Goal: Task Accomplishment & Management: Use online tool/utility

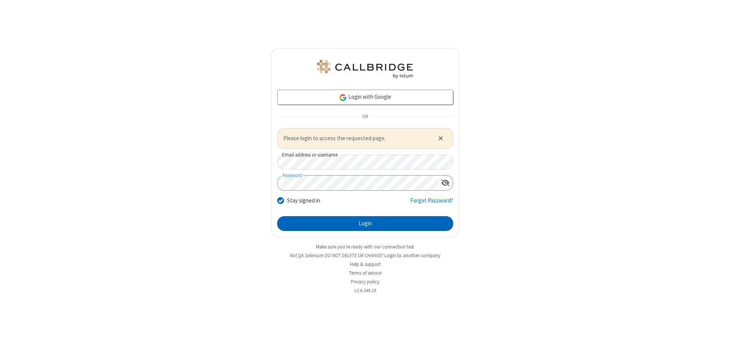
click at [365, 224] on button "Login" at bounding box center [365, 223] width 176 height 15
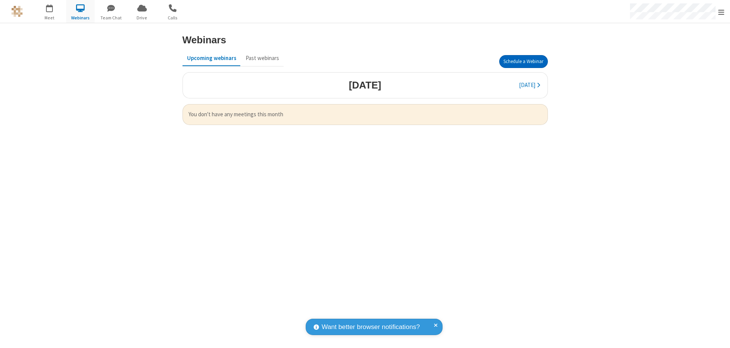
click at [523, 62] on button "Schedule a Webinar" at bounding box center [524, 61] width 49 height 13
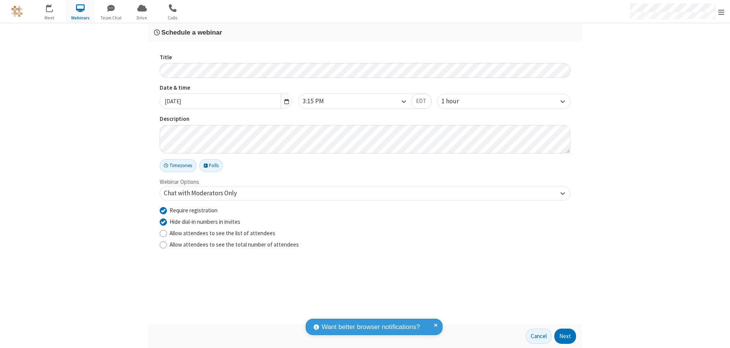
click at [163, 210] on input "Require registration" at bounding box center [163, 211] width 7 height 8
checkbox input "false"
click at [566, 337] on button "Next" at bounding box center [566, 336] width 22 height 15
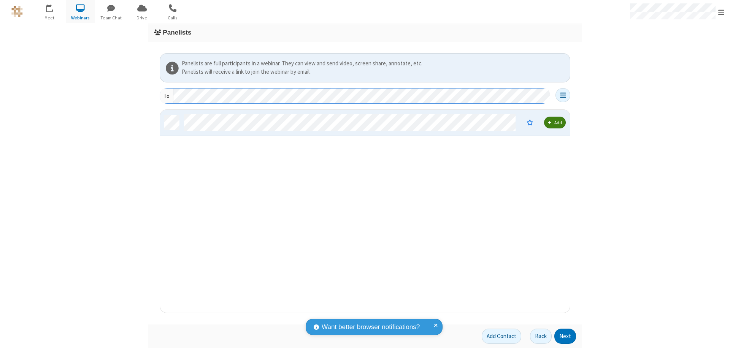
scroll to position [197, 404]
click at [566, 337] on button "Next" at bounding box center [566, 336] width 22 height 15
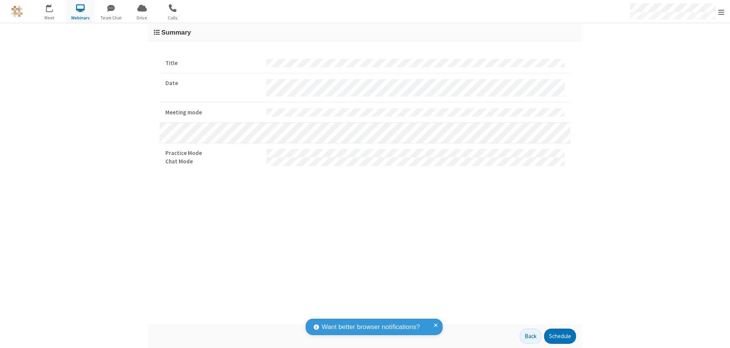
click at [560, 337] on button "Schedule" at bounding box center [560, 336] width 32 height 15
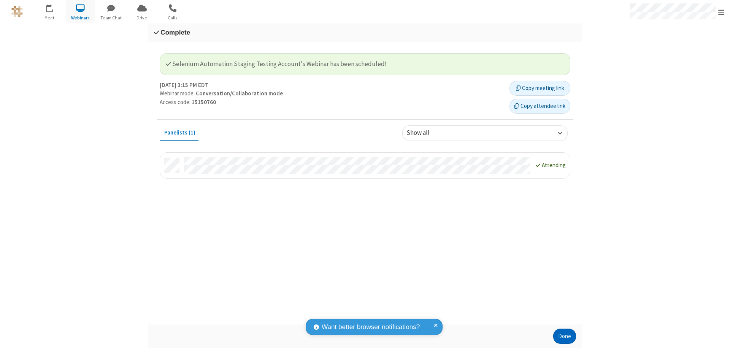
click at [565, 337] on button "Done" at bounding box center [565, 336] width 23 height 15
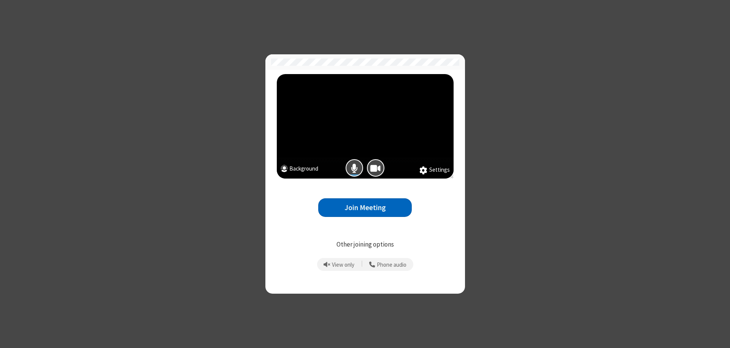
click at [365, 208] on button "Join Meeting" at bounding box center [365, 208] width 94 height 19
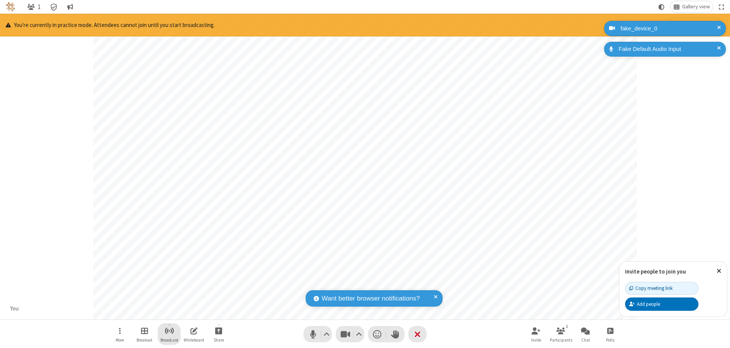
click at [169, 331] on span "Start broadcast" at bounding box center [170, 331] width 10 height 10
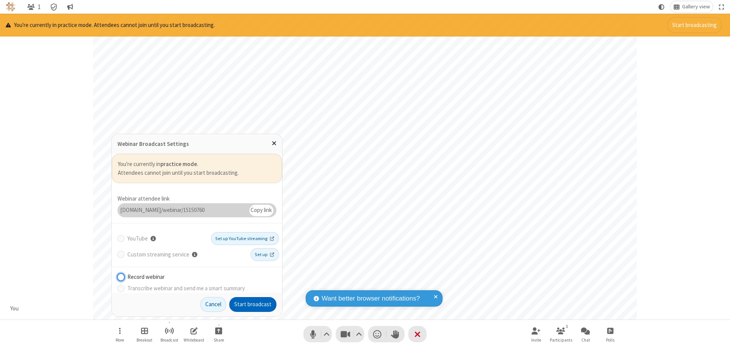
click at [253, 305] on button "Start broadcast" at bounding box center [252, 305] width 47 height 15
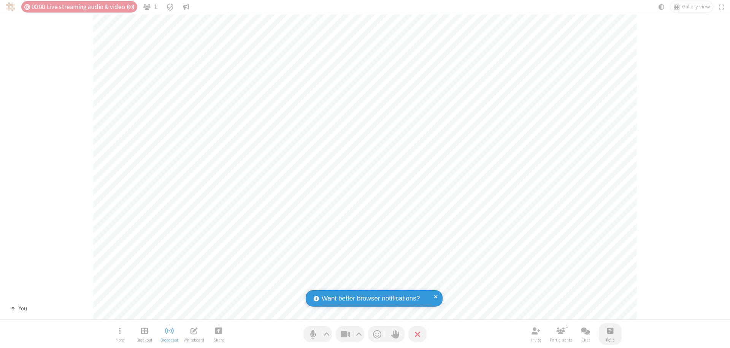
click at [610, 331] on span "Open poll" at bounding box center [611, 331] width 6 height 10
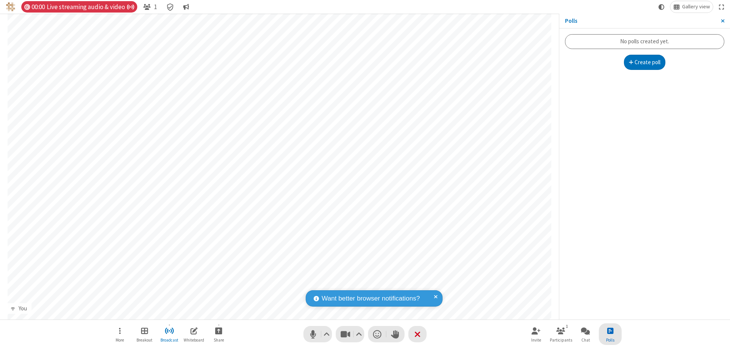
click at [645, 62] on button "Create poll" at bounding box center [645, 62] width 42 height 15
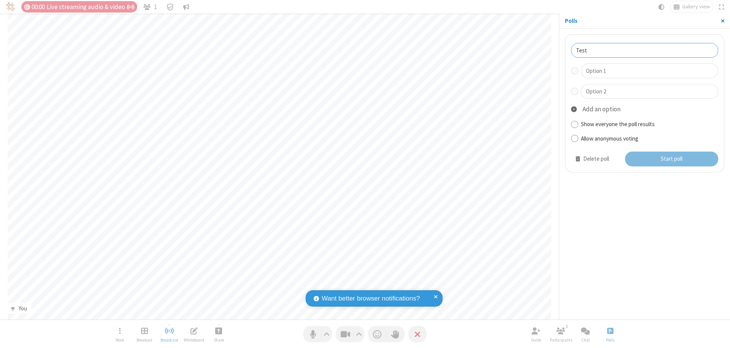
type input "Test"
type input "Yes"
type input "No"
click at [671, 159] on button "Start poll" at bounding box center [672, 159] width 94 height 15
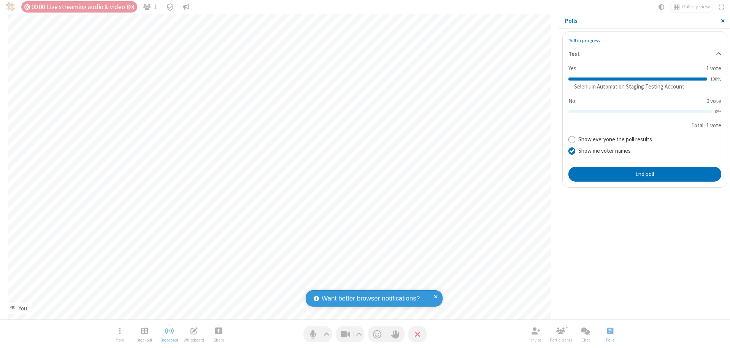
click at [723, 21] on span "Close sidebar" at bounding box center [723, 21] width 4 height 6
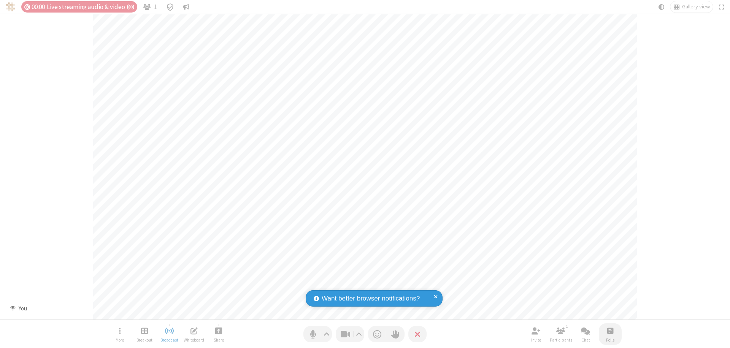
click at [610, 331] on span "Open poll" at bounding box center [611, 331] width 6 height 10
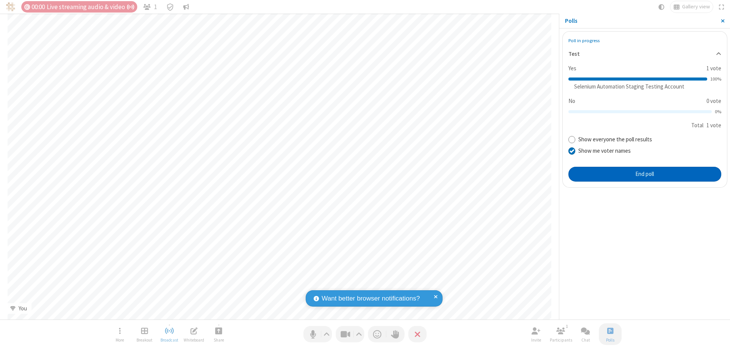
click at [645, 174] on button "End poll" at bounding box center [645, 174] width 153 height 15
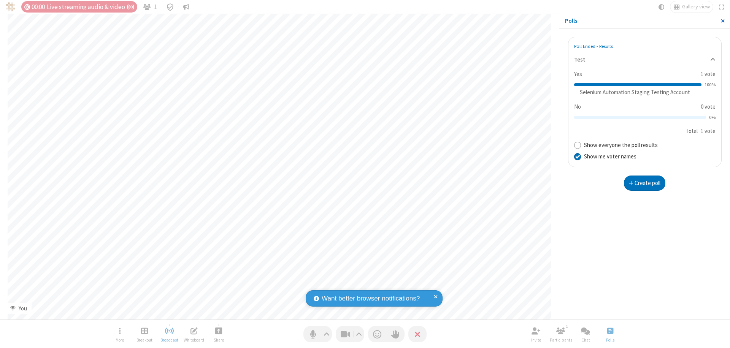
click at [723, 21] on span "Close sidebar" at bounding box center [723, 21] width 4 height 6
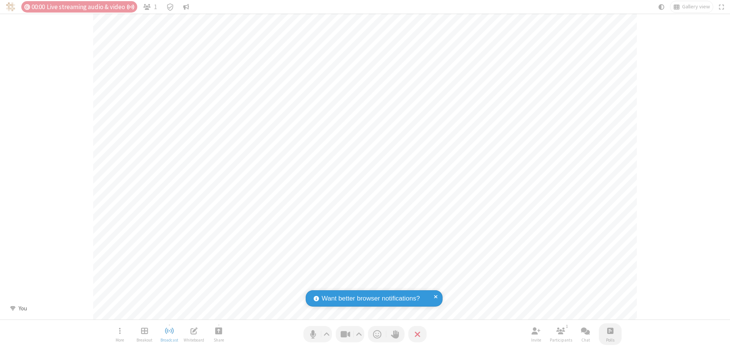
click at [610, 331] on span "Open poll" at bounding box center [611, 331] width 6 height 10
